Goal: Task Accomplishment & Management: Complete application form

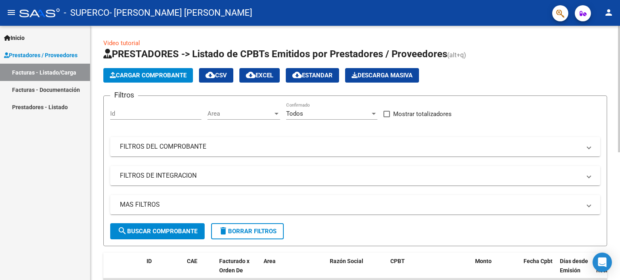
click at [162, 72] on span "Cargar Comprobante" at bounding box center [148, 75] width 77 height 7
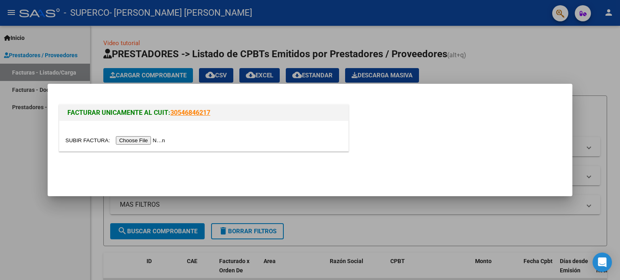
click at [130, 142] on input "file" at bounding box center [116, 140] width 102 height 8
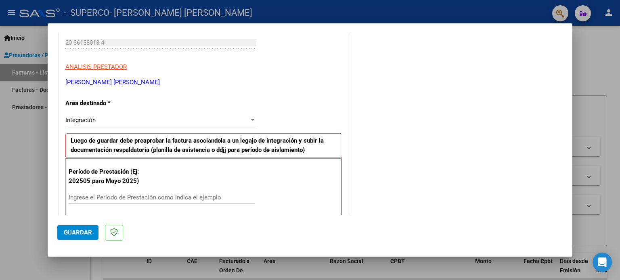
scroll to position [134, 0]
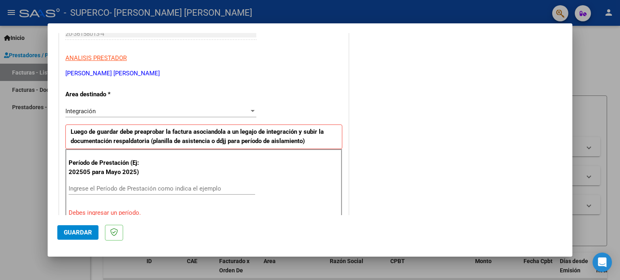
click at [170, 110] on div "Integración" at bounding box center [157, 111] width 184 height 7
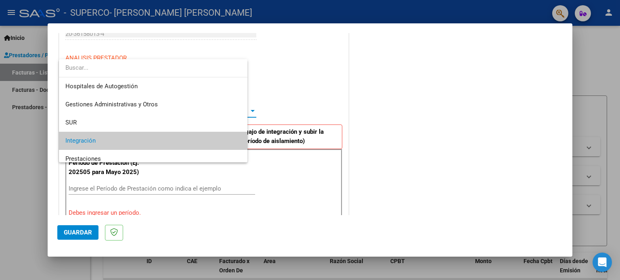
scroll to position [30, 0]
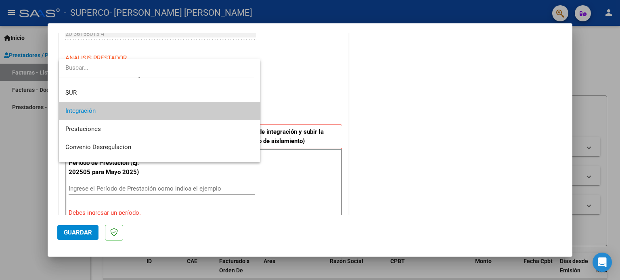
click at [169, 110] on span "Integración" at bounding box center [159, 111] width 189 height 18
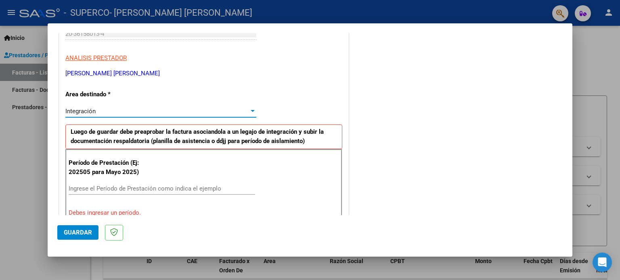
click at [197, 114] on div "Integración" at bounding box center [157, 111] width 184 height 7
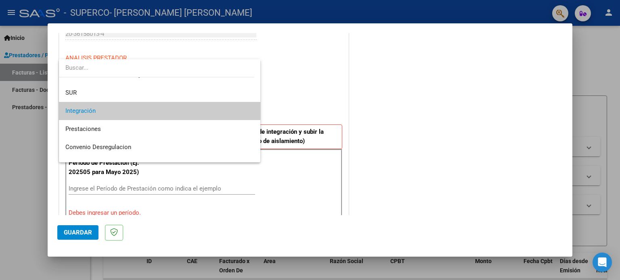
click at [197, 114] on span "Integración" at bounding box center [159, 111] width 189 height 18
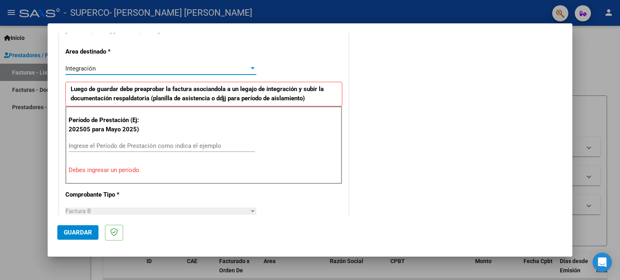
scroll to position [185, 0]
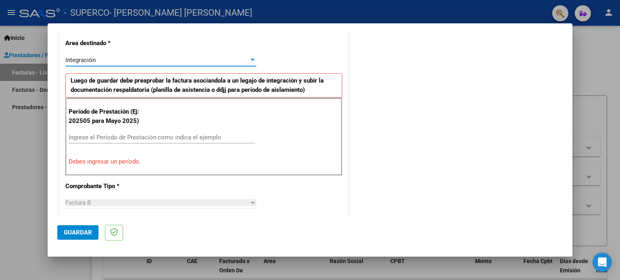
click at [129, 138] on input "Ingrese el Período de Prestación como indica el ejemplo" at bounding box center [162, 137] width 186 height 7
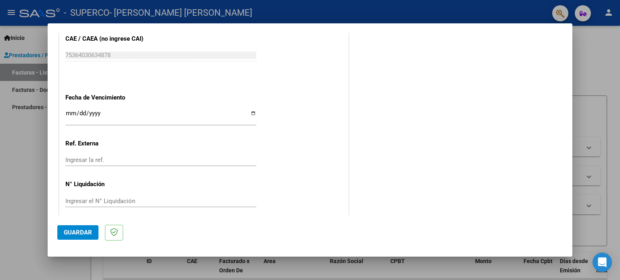
scroll to position [527, 0]
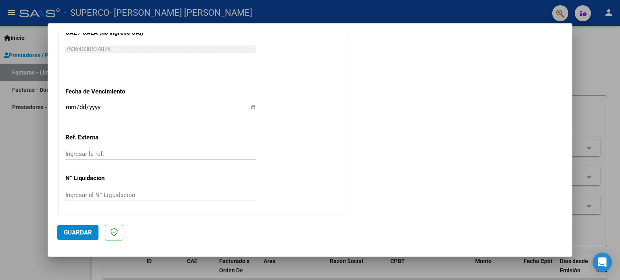
type input "202508"
click at [253, 104] on input "Ingresar la fecha" at bounding box center [160, 110] width 191 height 13
type input "[DATE]"
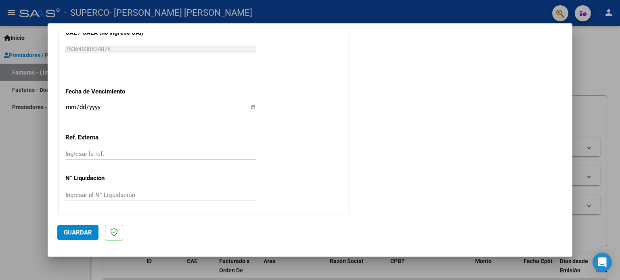
click at [82, 234] on span "Guardar" at bounding box center [78, 232] width 28 height 7
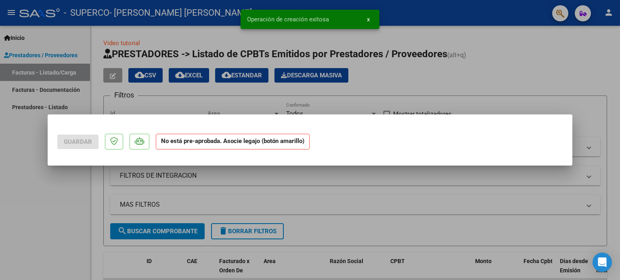
scroll to position [0, 0]
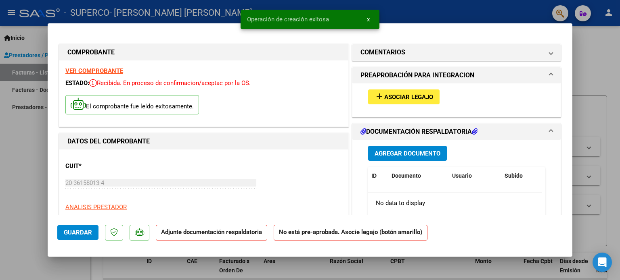
click at [393, 99] on span "Asociar Legajo" at bounding box center [408, 97] width 49 height 7
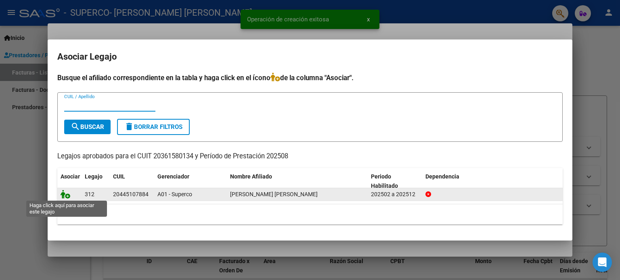
click at [66, 196] on icon at bounding box center [66, 194] width 10 height 9
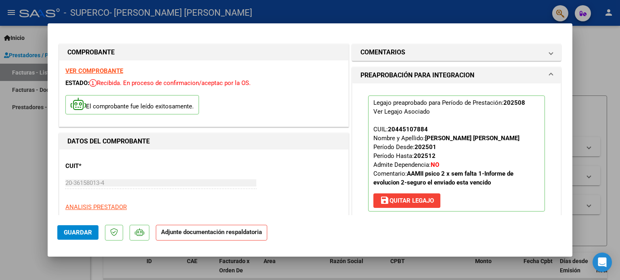
click at [218, 238] on p "Adjunte documentación respaldatoria" at bounding box center [211, 233] width 111 height 16
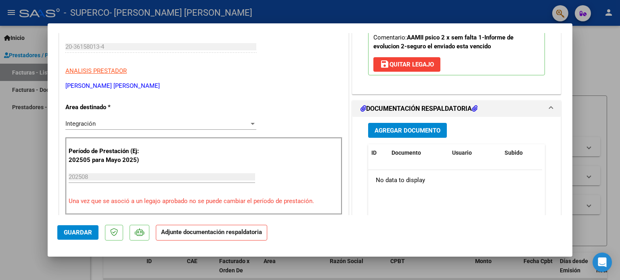
scroll to position [161, 0]
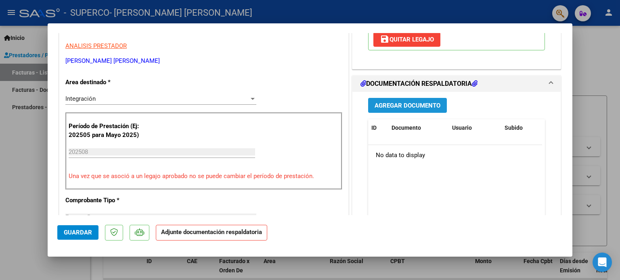
click at [399, 106] on span "Agregar Documento" at bounding box center [407, 105] width 66 height 7
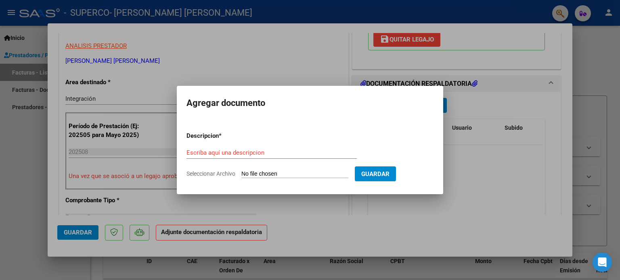
click at [284, 176] on input "Seleccionar Archivo" at bounding box center [294, 175] width 107 height 8
type input "C:\fakepath\CamScanner [DATE] 20.55.pdf"
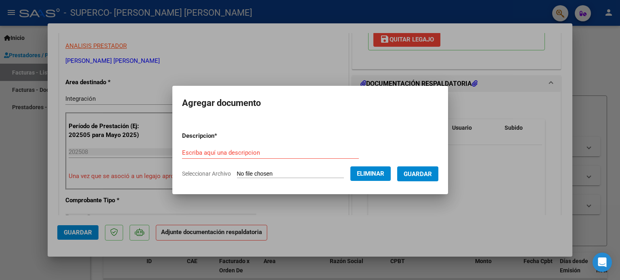
click at [218, 154] on input "Escriba aquí una descripcion" at bounding box center [270, 152] width 177 height 7
type input "Planilla"
click at [418, 174] on span "Guardar" at bounding box center [418, 174] width 28 height 7
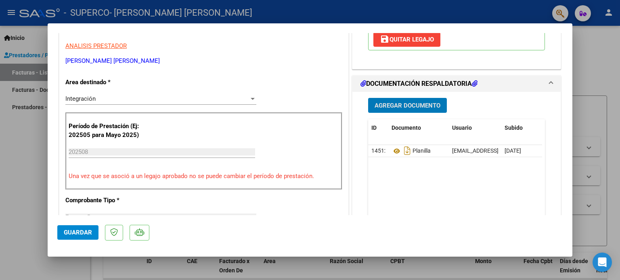
click at [77, 232] on span "Guardar" at bounding box center [78, 232] width 28 height 7
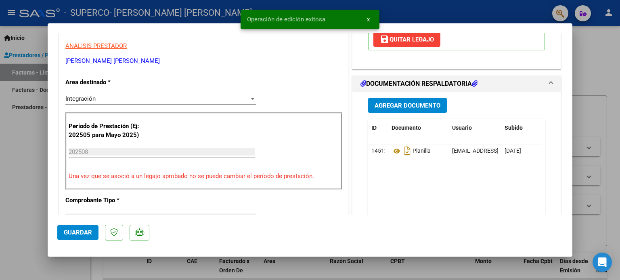
click at [23, 191] on div at bounding box center [310, 140] width 620 height 280
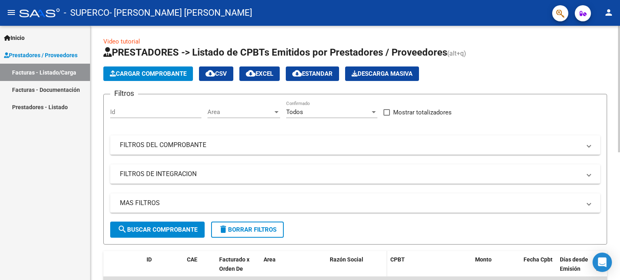
scroll to position [0, 0]
